Goal: Task Accomplishment & Management: Manage account settings

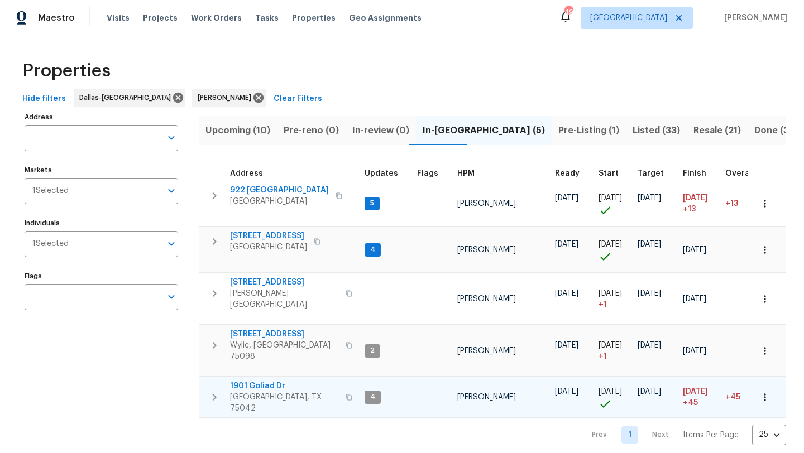
click at [271, 381] on span "1901 Goliad Dr" at bounding box center [284, 386] width 109 height 11
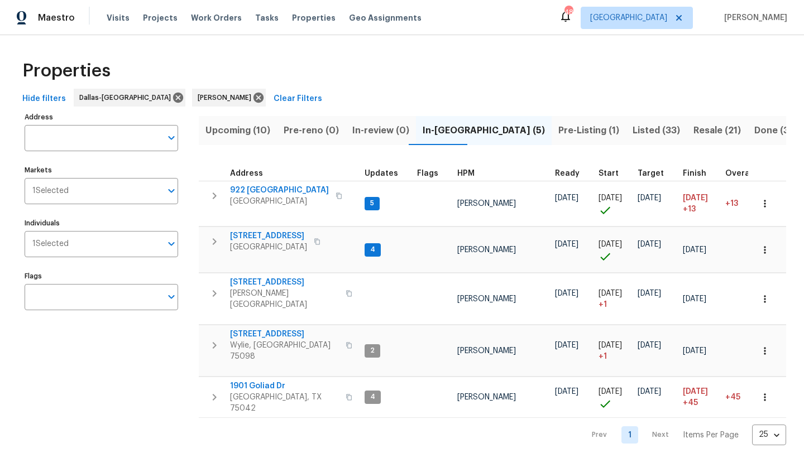
click at [259, 125] on span "Upcoming (10)" at bounding box center [237, 131] width 65 height 16
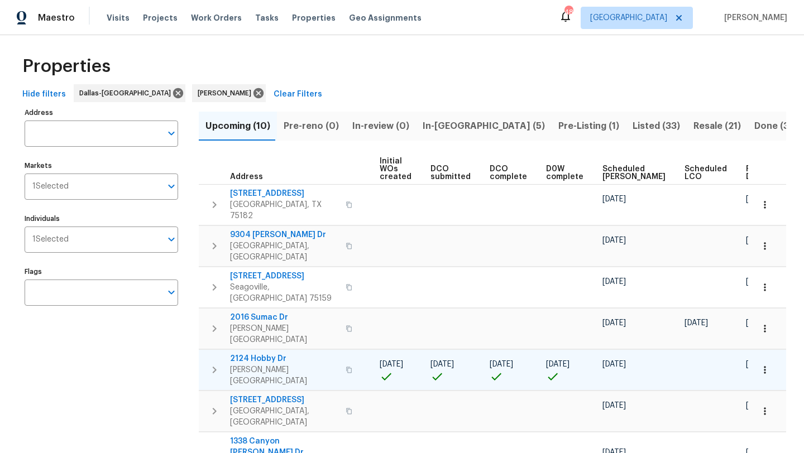
scroll to position [3, 0]
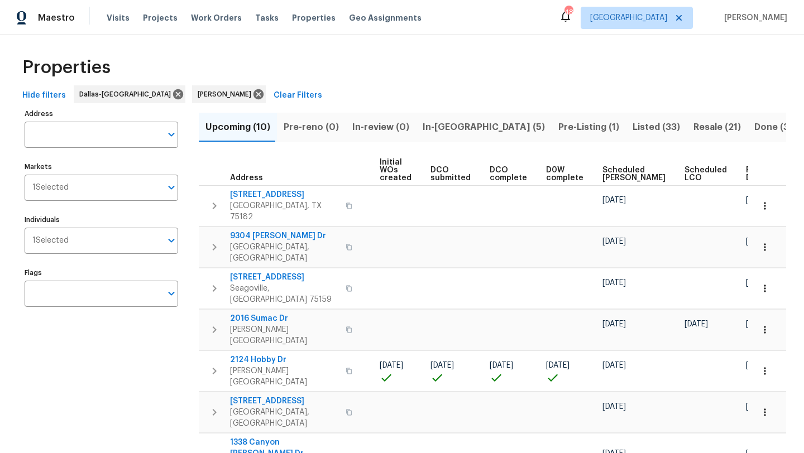
click at [606, 174] on span "Scheduled COE" at bounding box center [633, 174] width 63 height 16
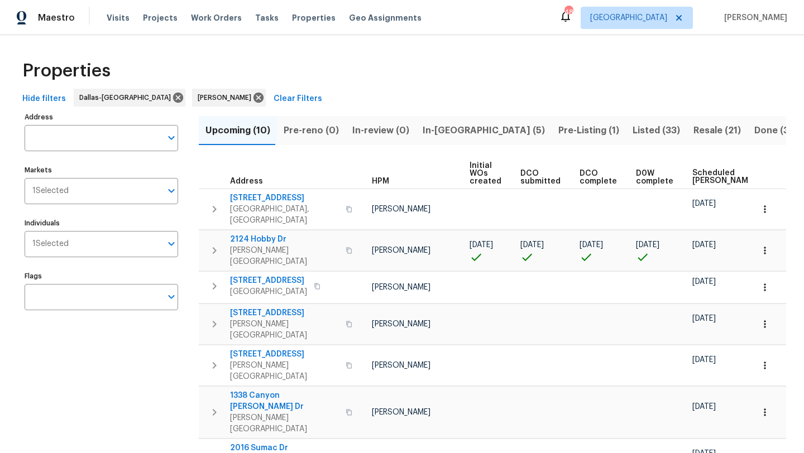
scroll to position [0, 136]
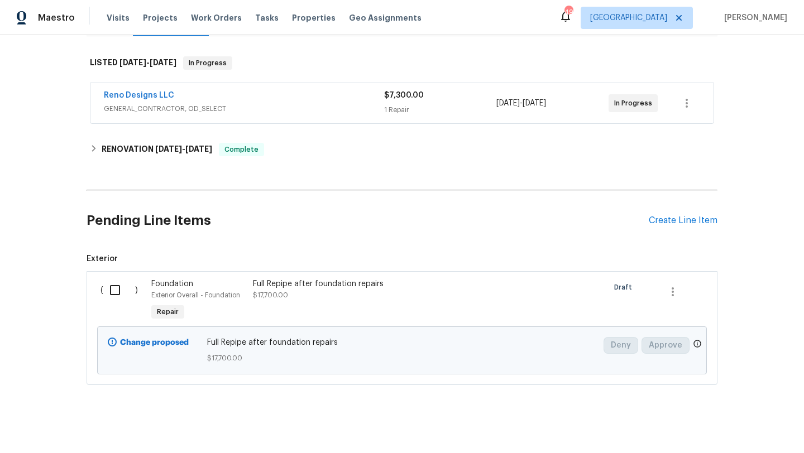
scroll to position [174, 0]
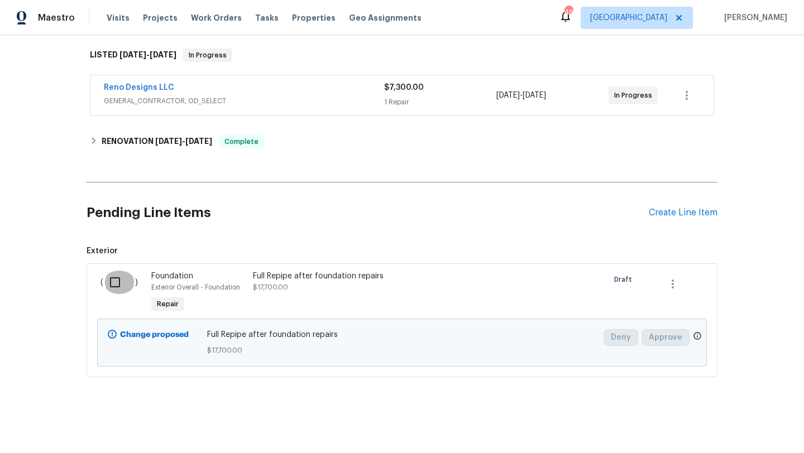
click at [119, 283] on input "checkbox" at bounding box center [119, 282] width 32 height 23
click at [724, 422] on span "Create Work Order" at bounding box center [740, 426] width 74 height 14
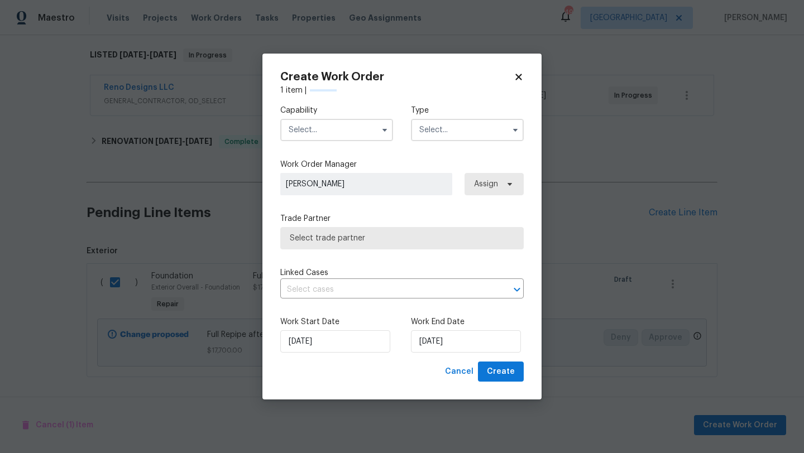
checkbox input "false"
click at [363, 127] on input "text" at bounding box center [336, 130] width 113 height 22
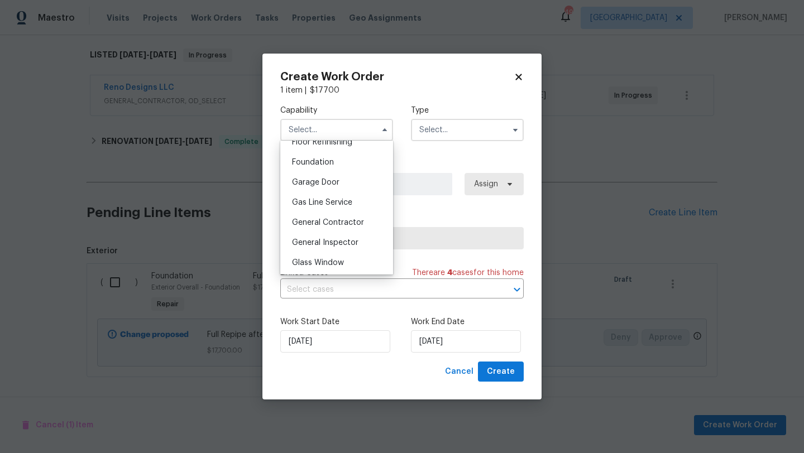
scroll to position [470, 0]
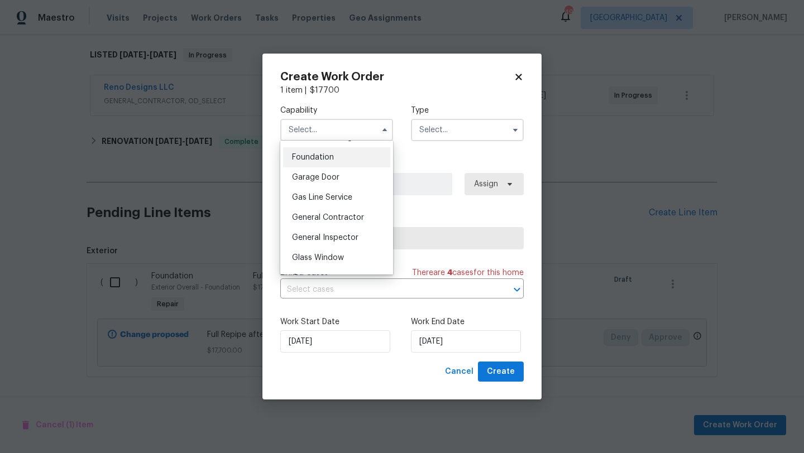
click at [324, 156] on span "Foundation" at bounding box center [313, 158] width 42 height 8
type input "Foundation"
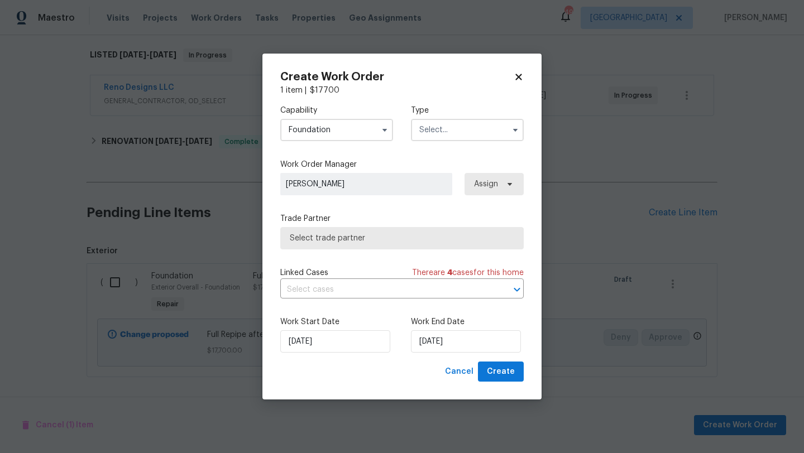
click at [447, 131] on input "text" at bounding box center [467, 130] width 113 height 22
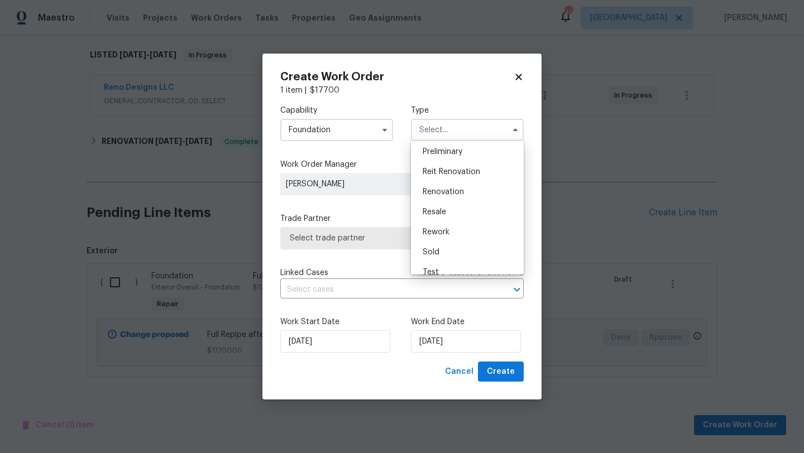
scroll to position [250, 0]
click at [448, 182] on span "Renovation" at bounding box center [443, 185] width 41 height 8
type input "Renovation"
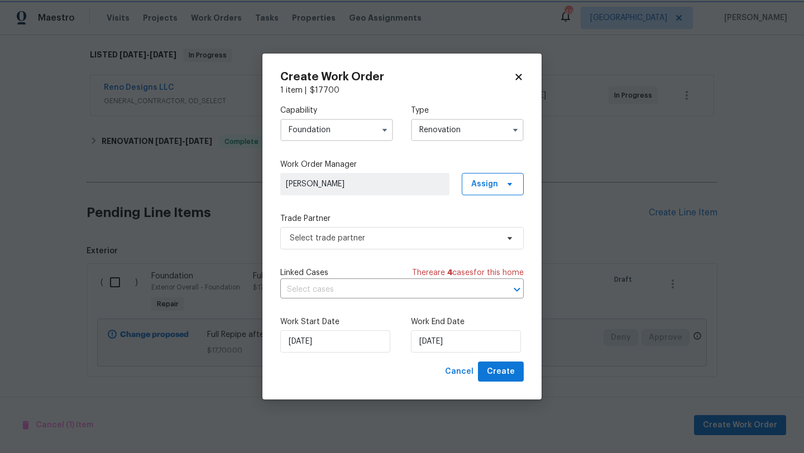
scroll to position [0, 0]
click at [461, 237] on span "Select trade partner" at bounding box center [394, 238] width 208 height 11
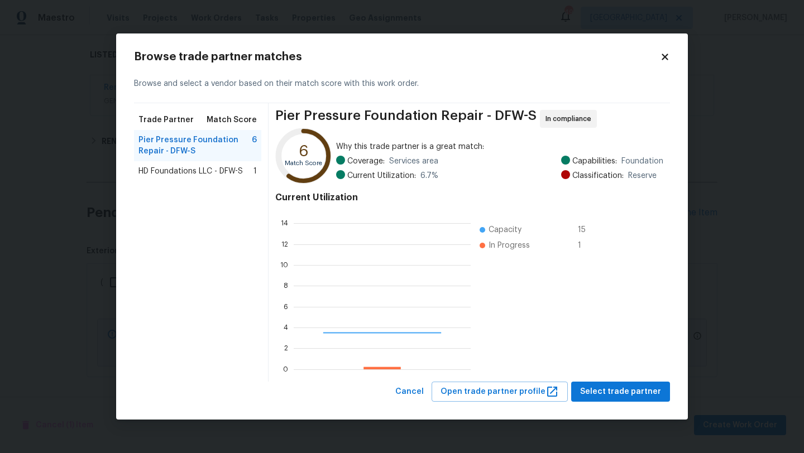
scroll to position [156, 177]
click at [667, 54] on icon at bounding box center [665, 57] width 6 height 6
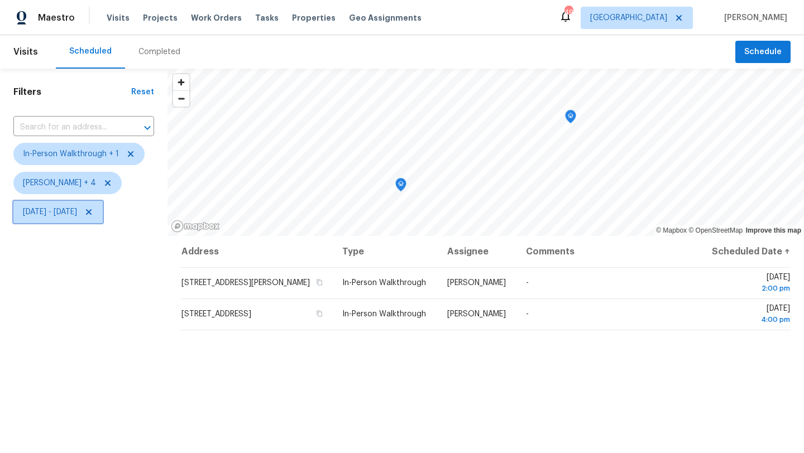
click at [74, 217] on span "Fri, Aug 29 - Sat, Aug 30" at bounding box center [50, 212] width 54 height 11
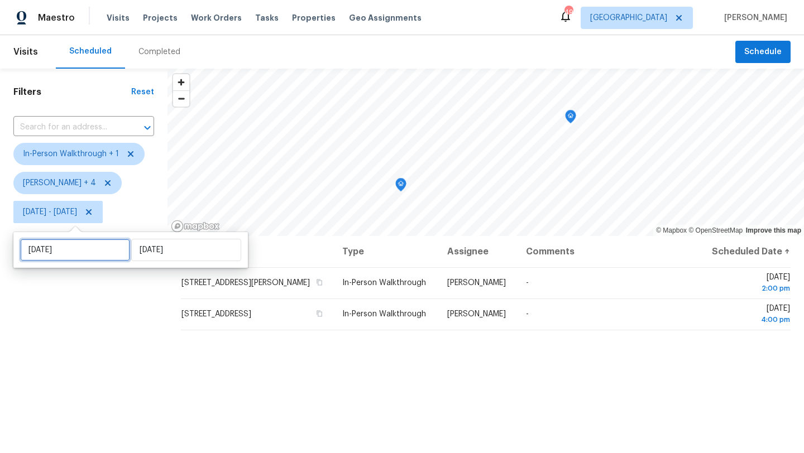
click at [93, 247] on input "Fri, Aug 29" at bounding box center [75, 250] width 110 height 22
select select "7"
select select "2025"
select select "8"
select select "2025"
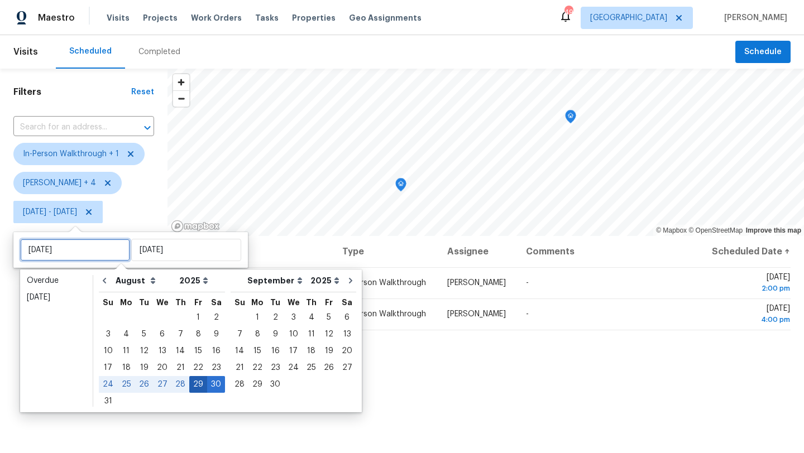
type input "Sat, Aug 30"
click at [161, 385] on div "27" at bounding box center [162, 385] width 18 height 16
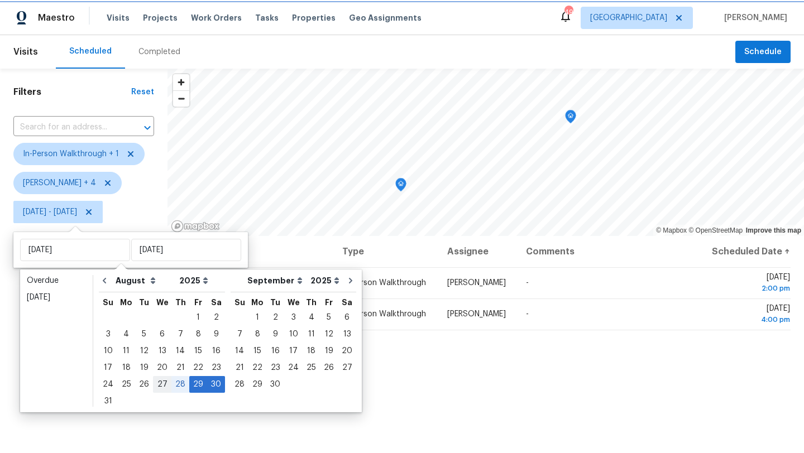
type input "Wed, Aug 27"
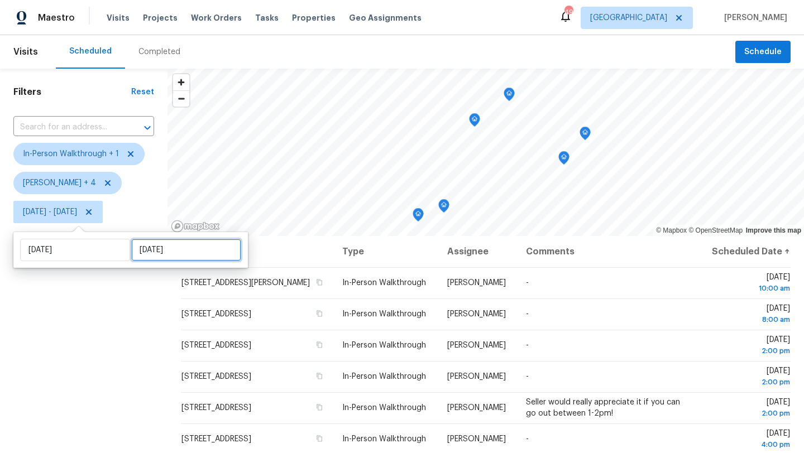
select select "7"
select select "2025"
select select "8"
select select "2025"
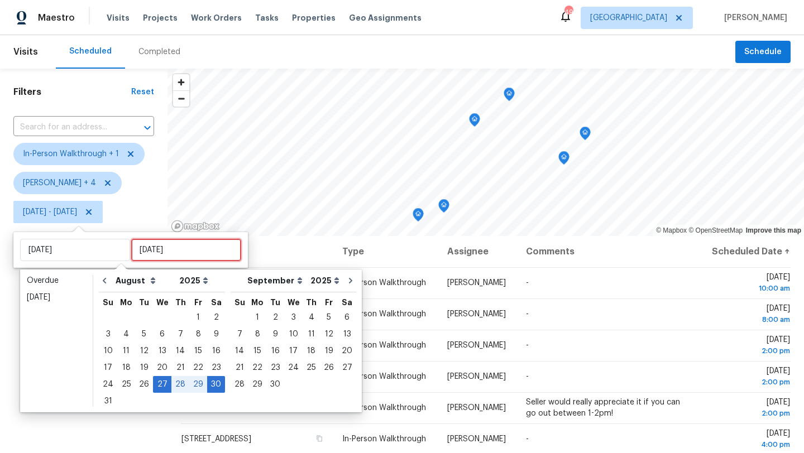
click at [149, 253] on input "Sat, Aug 30" at bounding box center [186, 250] width 110 height 22
type input "Wed, Aug 20"
type input "Wed, Aug 27"
click at [159, 385] on div "27" at bounding box center [162, 385] width 18 height 16
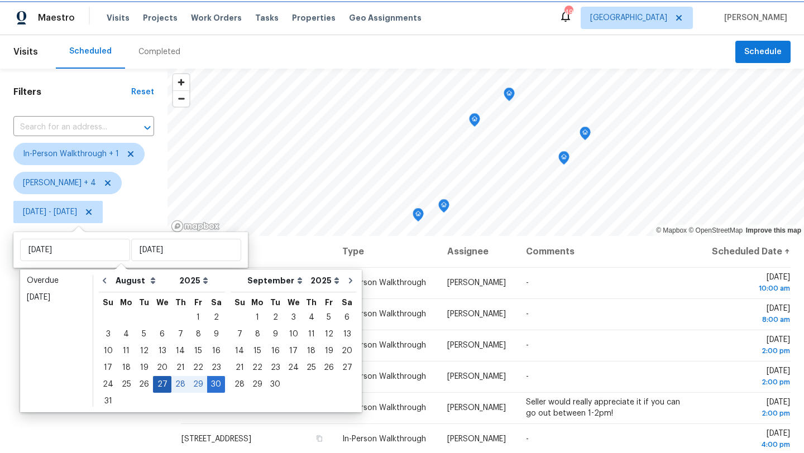
type input "Wed, Aug 27"
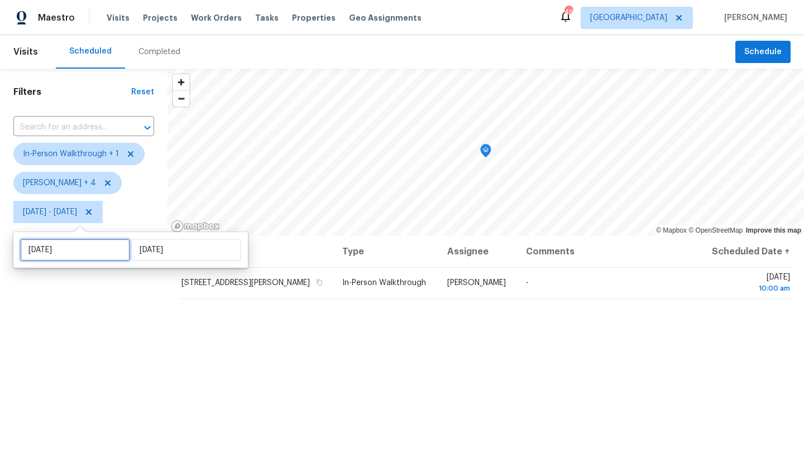
select select "7"
select select "2025"
select select "8"
select select "2025"
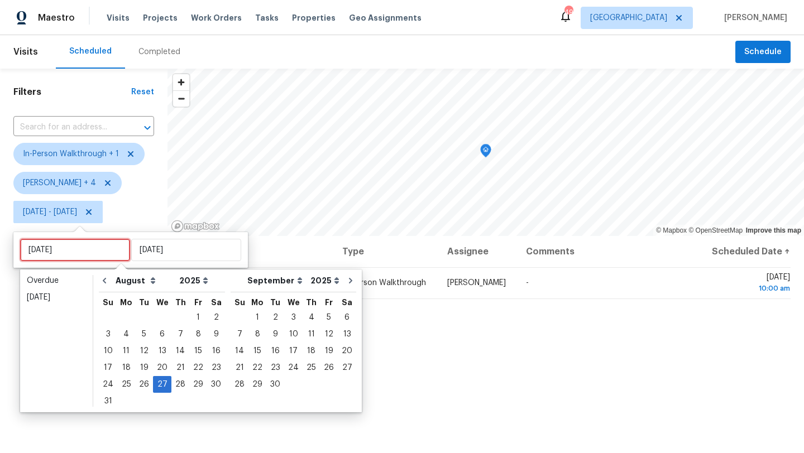
click at [108, 253] on input "Wed, Aug 27" at bounding box center [75, 250] width 110 height 22
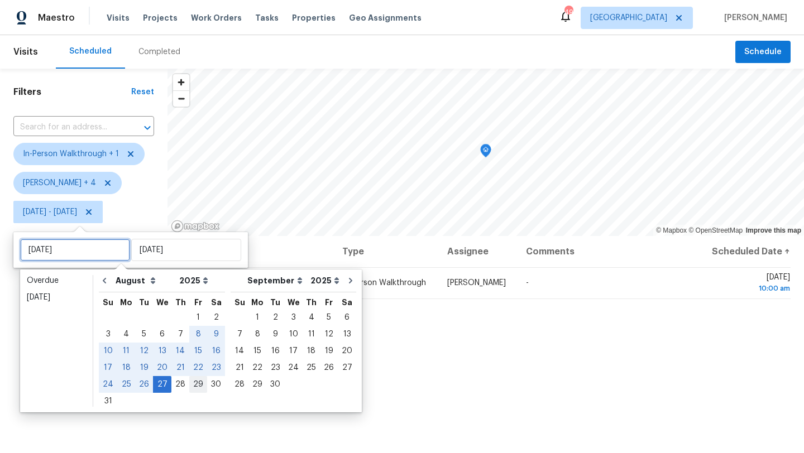
type input "Fri, Aug 29"
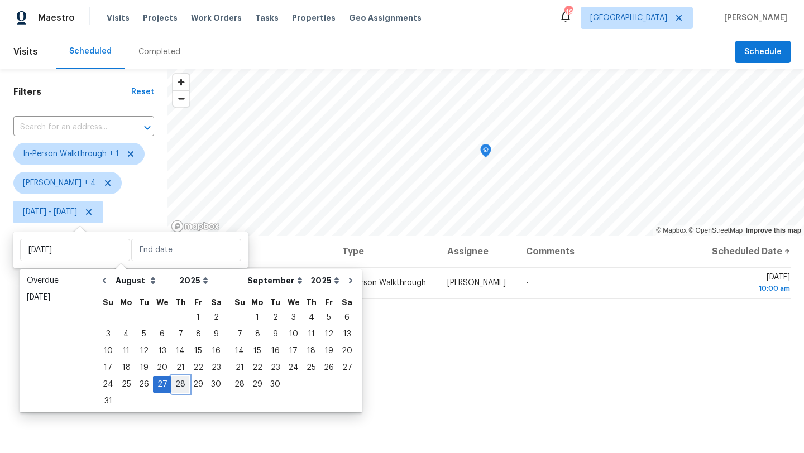
click at [176, 384] on div "28" at bounding box center [180, 385] width 18 height 16
type input "Thu, Aug 28"
type input "Wed, Aug 27"
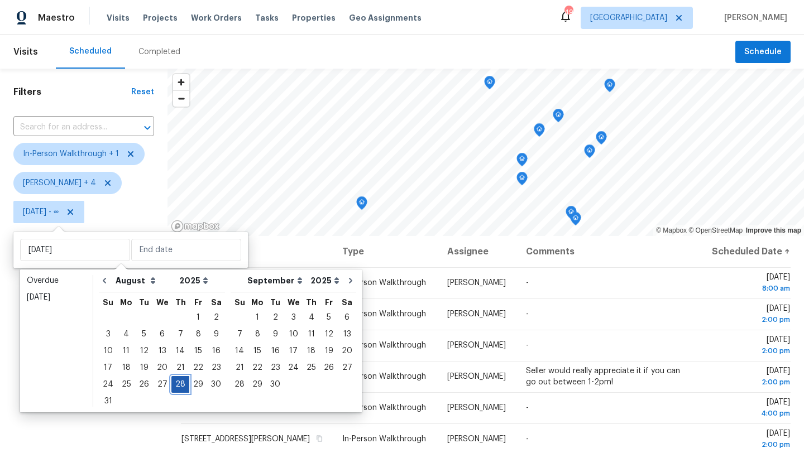
click at [176, 384] on div "28" at bounding box center [180, 385] width 18 height 16
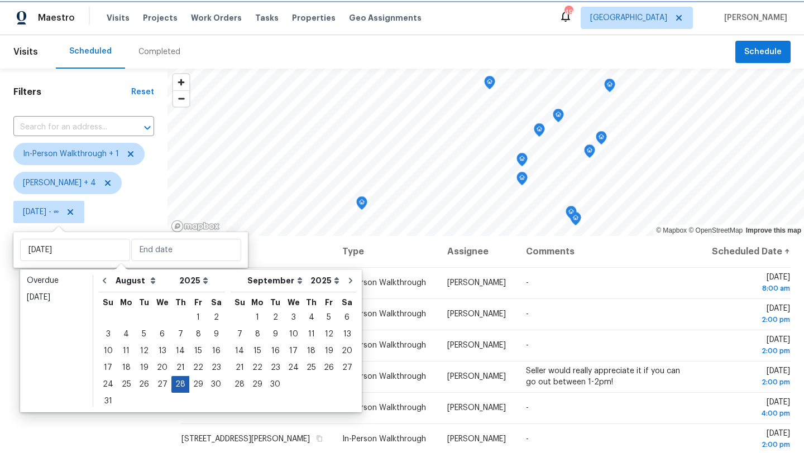
type input "Thu, Aug 28"
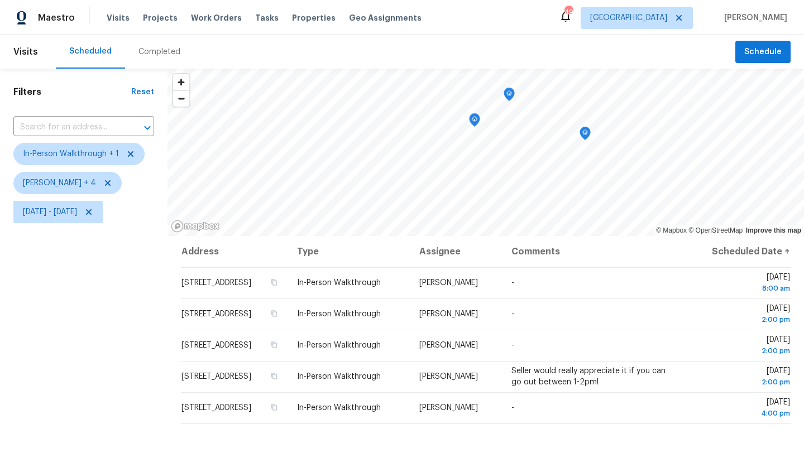
click at [120, 294] on div "Filters Reset ​ In-Person Walkthrough + 1 Alicia Anices + 4 Thu, Aug 28 - Thu, …" at bounding box center [84, 334] width 168 height 530
click at [77, 207] on span "Thu, Aug 28 - Thu, Aug 28" at bounding box center [50, 212] width 54 height 11
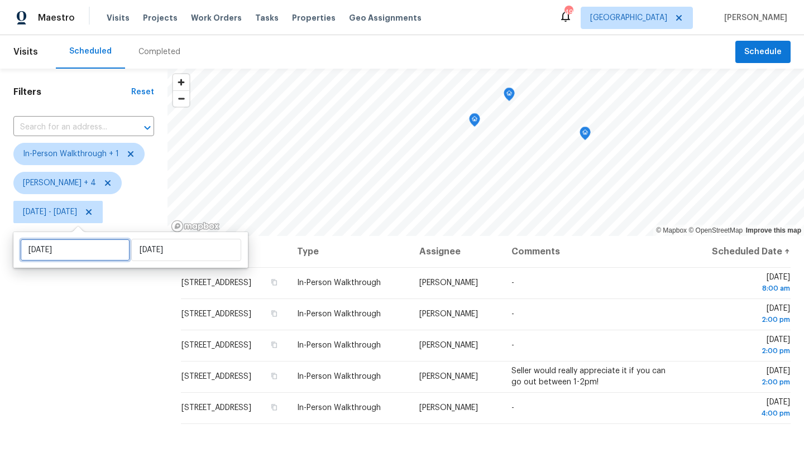
click at [90, 253] on input "Thu, Aug 28" at bounding box center [75, 250] width 110 height 22
select select "7"
select select "2025"
select select "8"
select select "2025"
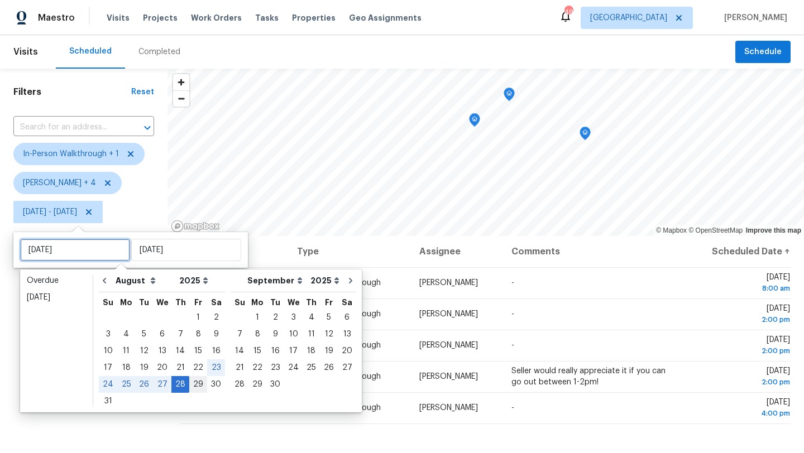
type input "Fri, Aug 29"
click at [190, 382] on div "29" at bounding box center [198, 385] width 18 height 16
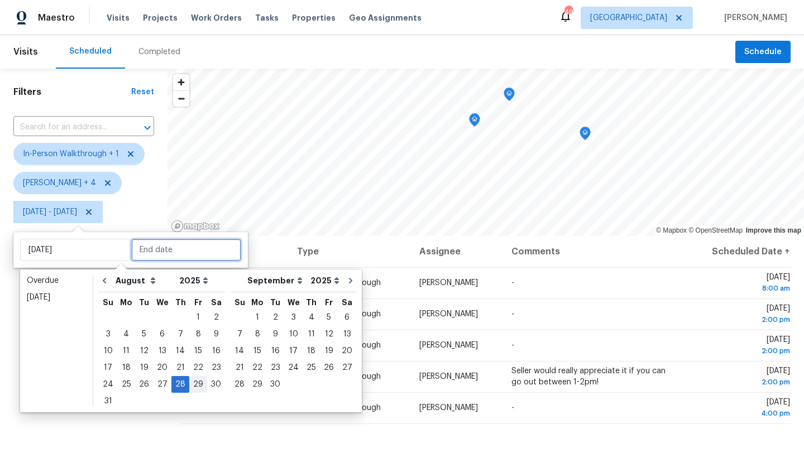
type input "Fri, Aug 29"
type input "Thu, Aug 28"
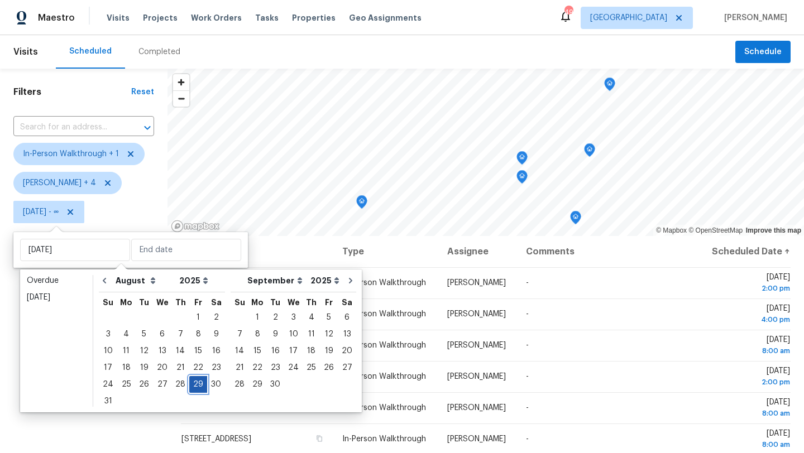
click at [190, 382] on div "29" at bounding box center [198, 385] width 18 height 16
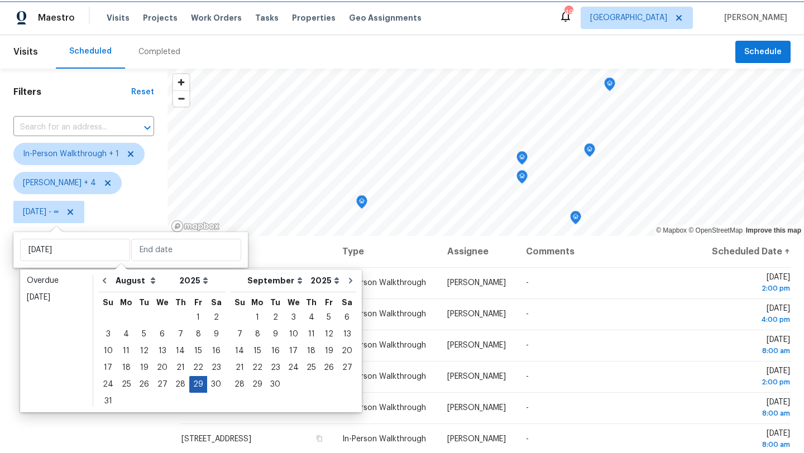
type input "Fri, Aug 29"
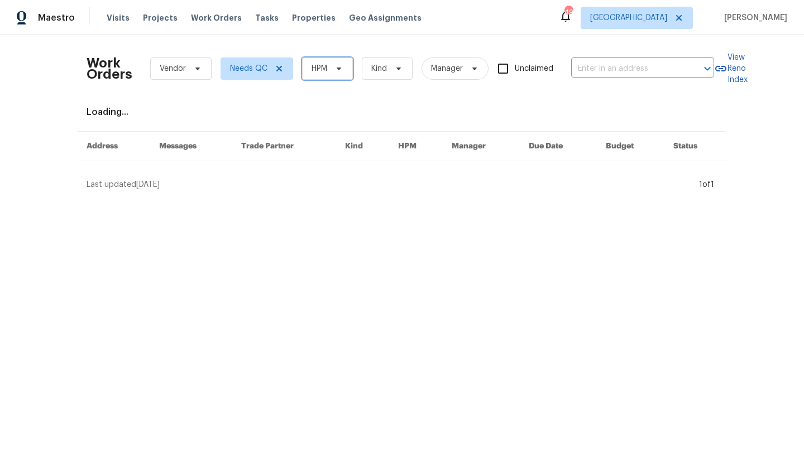
click at [317, 74] on span "HPM" at bounding box center [320, 68] width 16 height 11
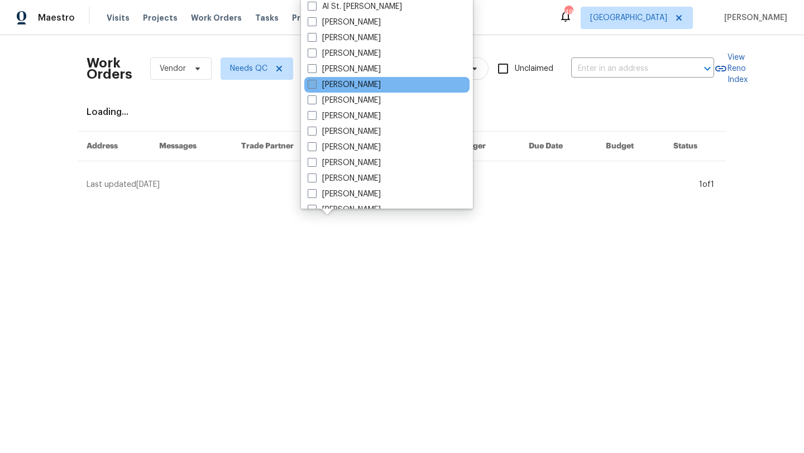
click at [330, 81] on label "[PERSON_NAME]" at bounding box center [344, 84] width 73 height 11
click at [315, 81] on input "[PERSON_NAME]" at bounding box center [311, 82] width 7 height 7
checkbox input "true"
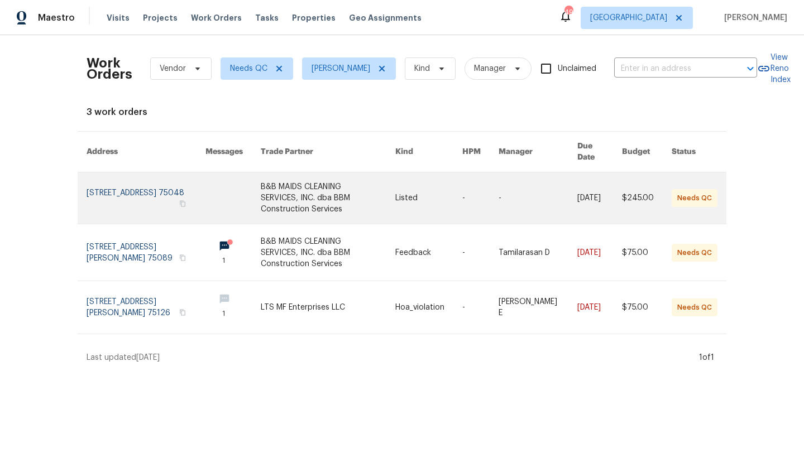
click at [332, 178] on link at bounding box center [328, 198] width 135 height 51
click at [284, 180] on link at bounding box center [328, 198] width 135 height 51
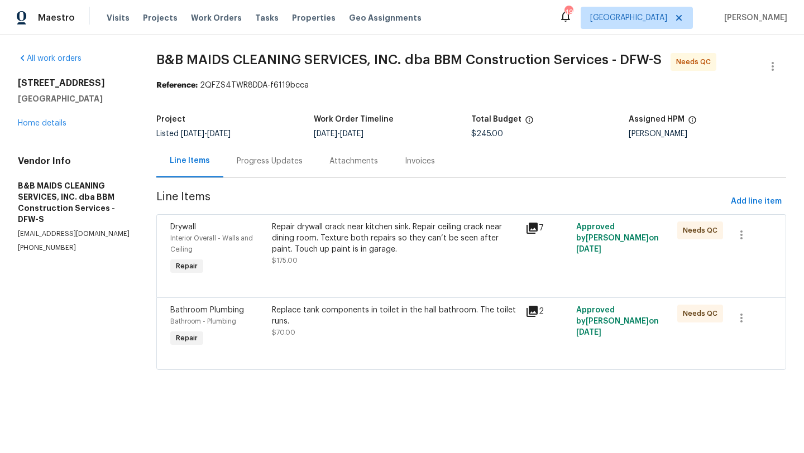
click at [283, 163] on div "Progress Updates" at bounding box center [270, 161] width 66 height 11
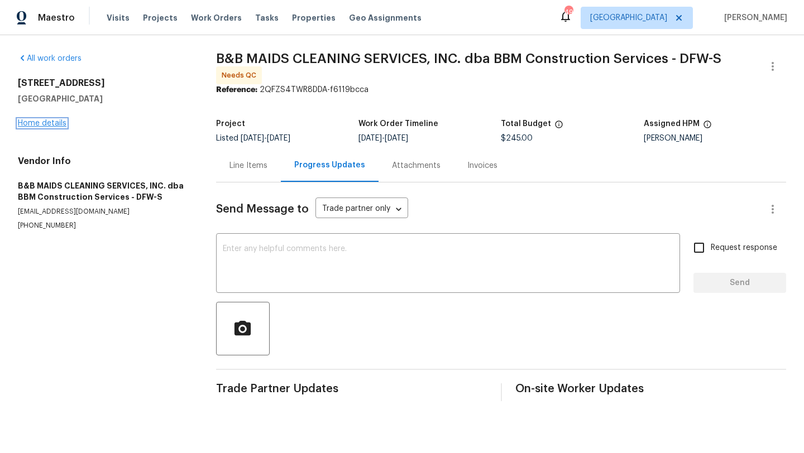
click at [59, 126] on link "Home details" at bounding box center [42, 123] width 49 height 8
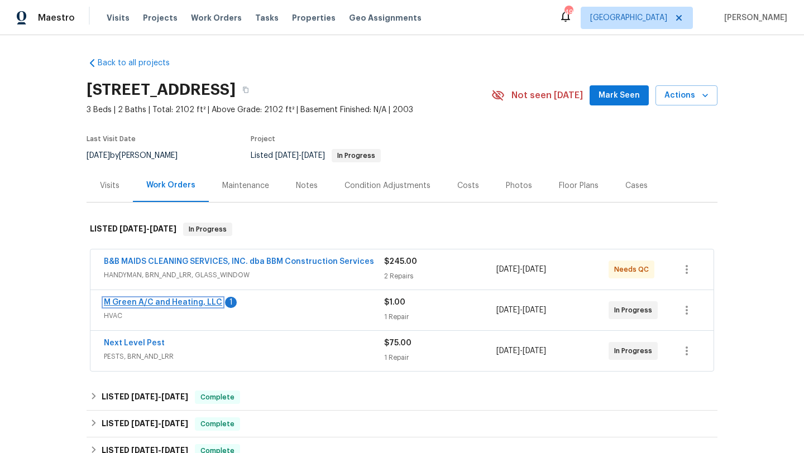
click at [201, 299] on link "M Green A/C and Heating, LLC" at bounding box center [163, 303] width 118 height 8
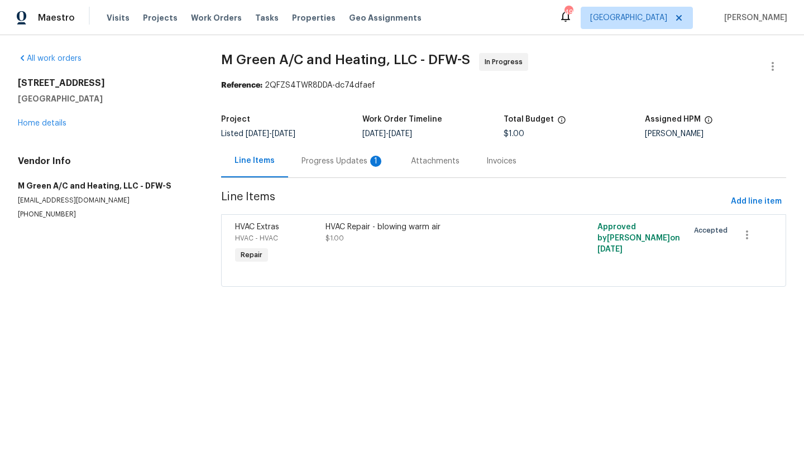
click at [321, 164] on div "Progress Updates 1" at bounding box center [343, 161] width 83 height 11
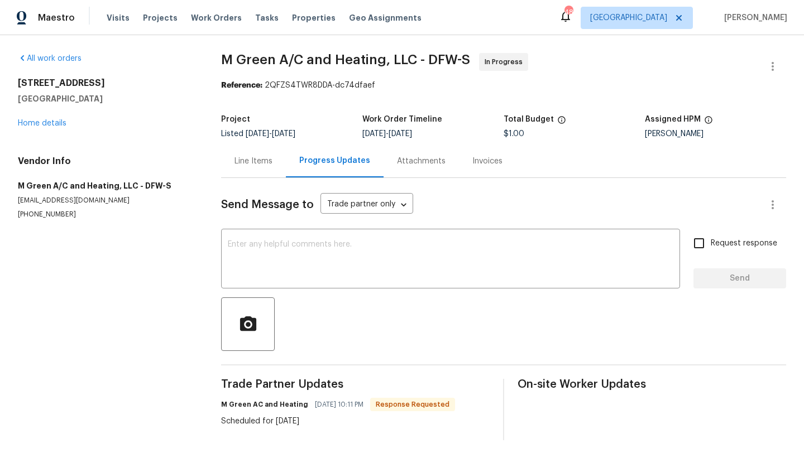
scroll to position [5, 0]
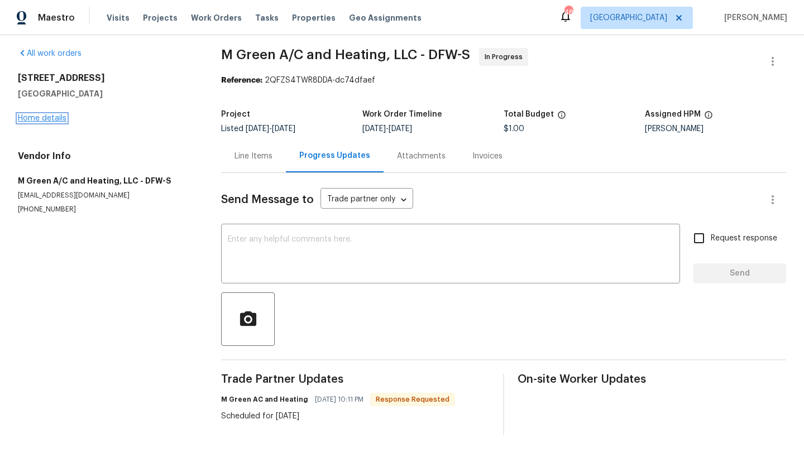
click at [51, 118] on link "Home details" at bounding box center [42, 118] width 49 height 8
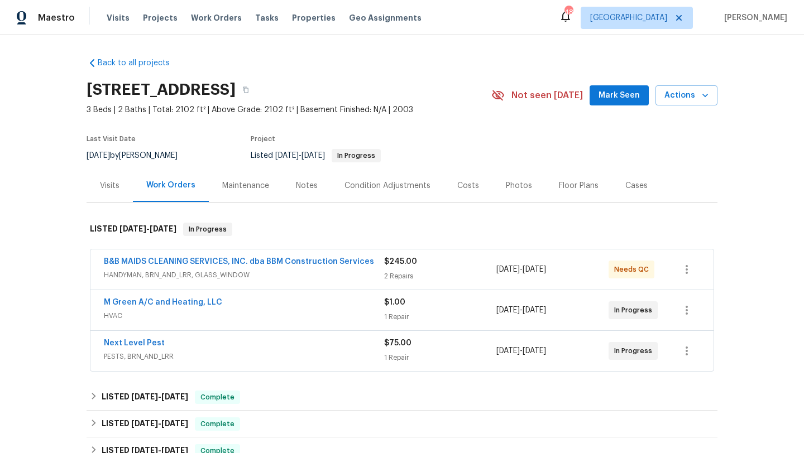
click at [301, 271] on span "HANDYMAN, BRN_AND_LRR, GLASS_WINDOW" at bounding box center [244, 275] width 280 height 11
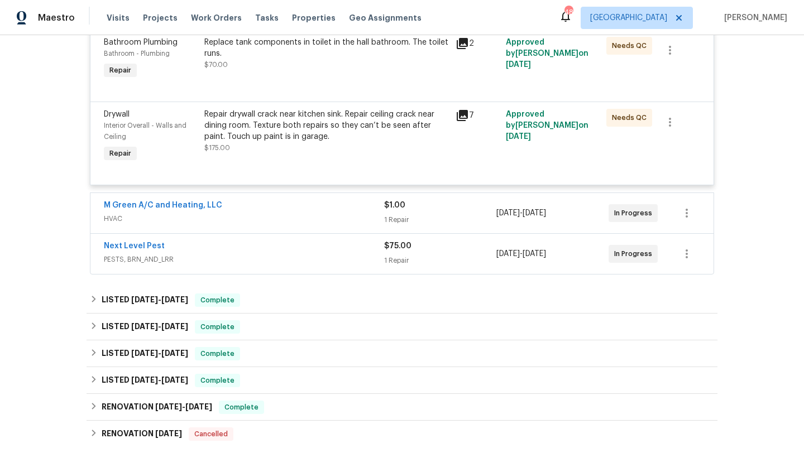
scroll to position [290, 0]
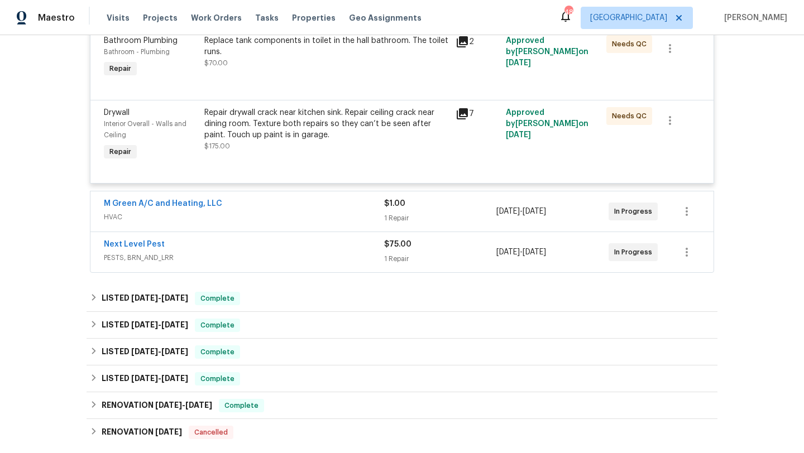
click at [313, 143] on div "Repair drywall crack near kitchen sink. Repair ceiling crack near dining room. …" at bounding box center [326, 129] width 245 height 45
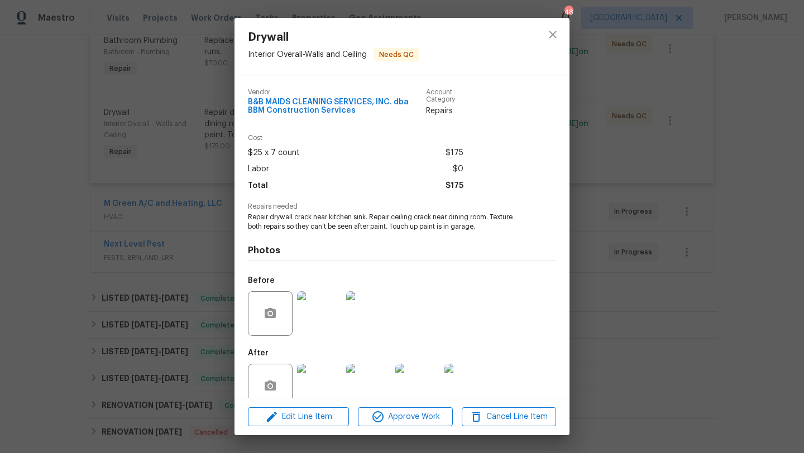
scroll to position [22, 0]
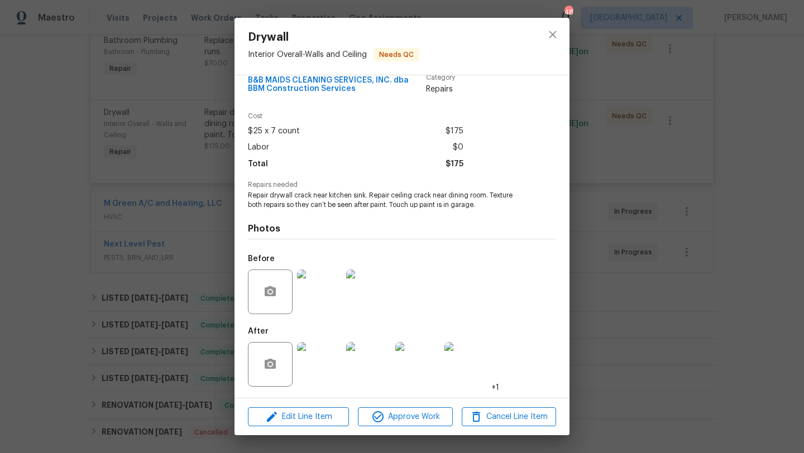
click at [325, 358] on img at bounding box center [319, 364] width 45 height 45
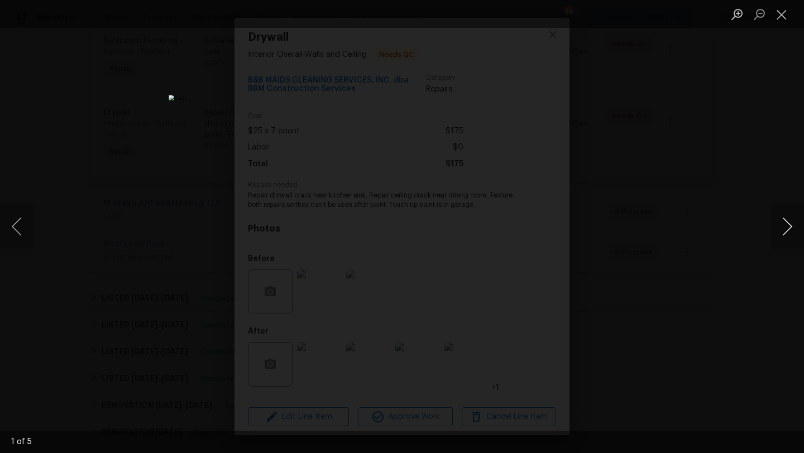
click at [790, 228] on button "Next image" at bounding box center [788, 226] width 34 height 45
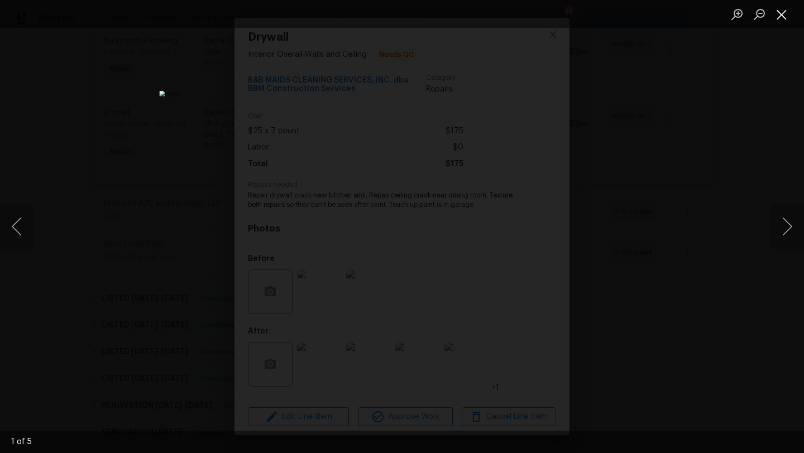
click at [782, 12] on button "Close lightbox" at bounding box center [782, 14] width 22 height 20
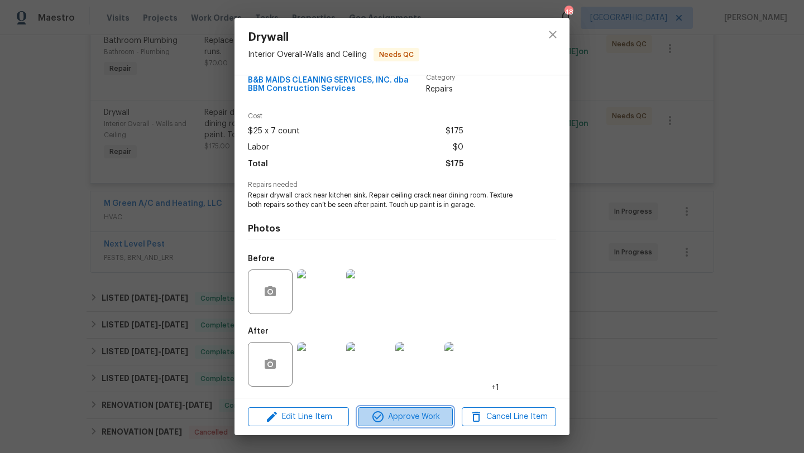
click at [410, 412] on span "Approve Work" at bounding box center [405, 417] width 88 height 14
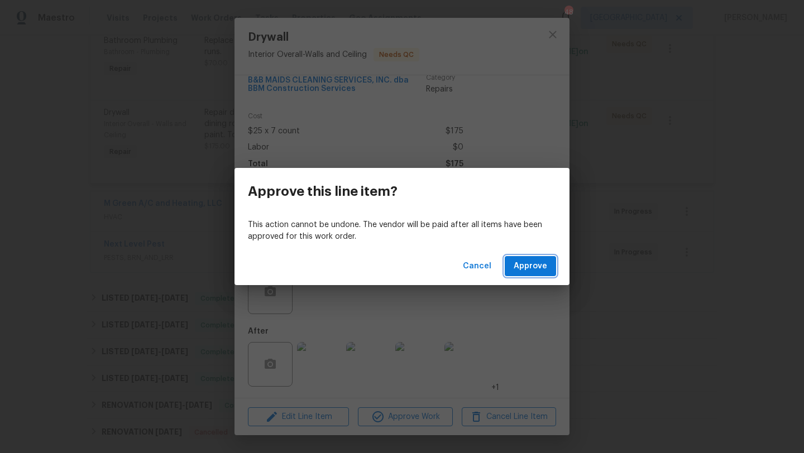
click at [530, 271] on span "Approve" at bounding box center [531, 267] width 34 height 14
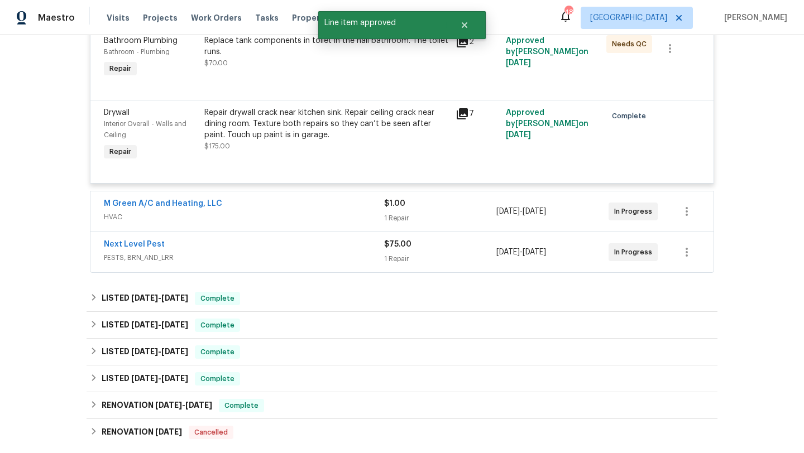
click at [295, 253] on span "PESTS, BRN_AND_LRR" at bounding box center [244, 257] width 280 height 11
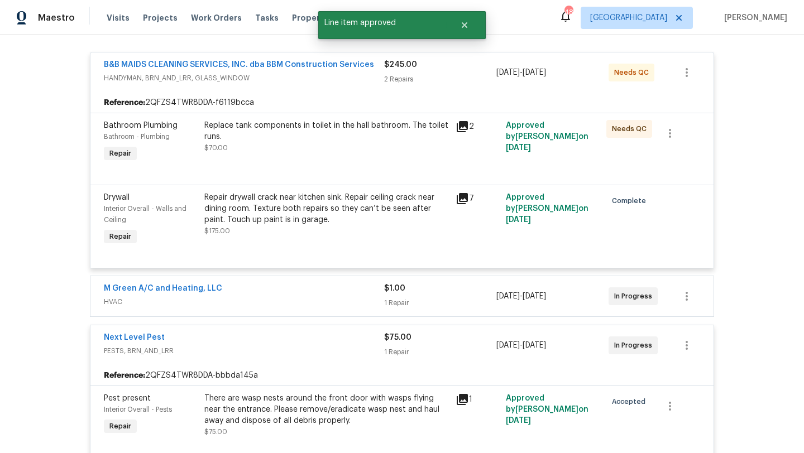
scroll to position [168, 0]
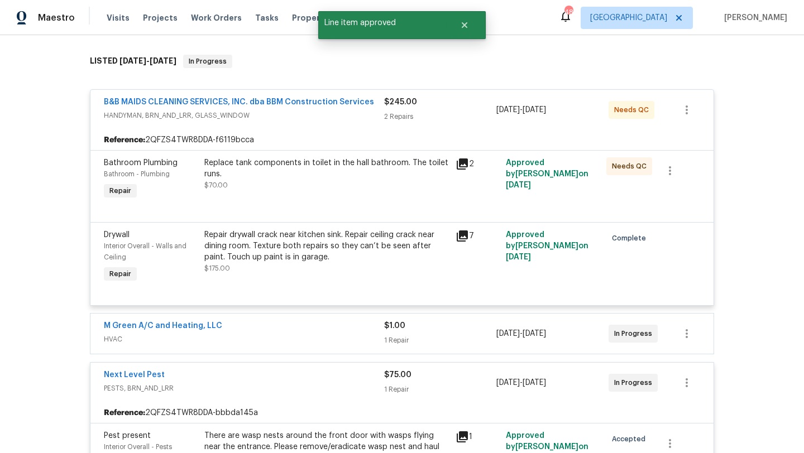
click at [293, 173] on div "Replace tank components in toilet in the hall bathroom. The toilet runs." at bounding box center [326, 168] width 245 height 22
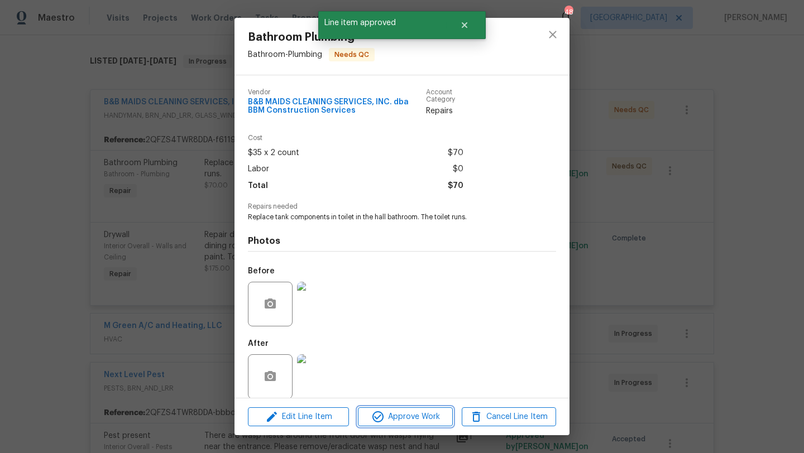
click at [396, 409] on button "Approve Work" at bounding box center [405, 418] width 94 height 20
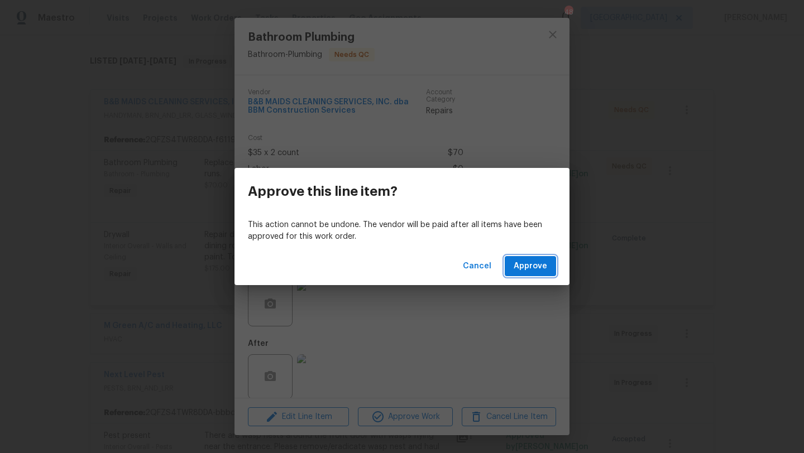
click at [525, 269] on span "Approve" at bounding box center [531, 267] width 34 height 14
